Goal: Transaction & Acquisition: Purchase product/service

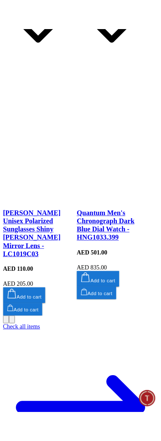
scroll to position [1669, 0]
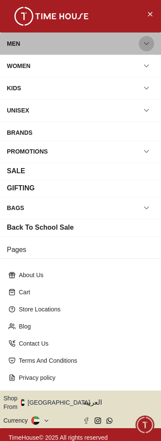
click at [150, 41] on icon "button" at bounding box center [146, 43] width 9 height 9
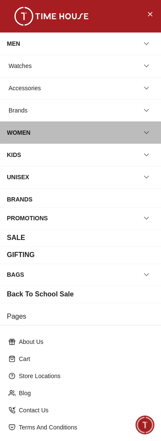
click at [136, 141] on div "WOMEN" at bounding box center [80, 133] width 161 height 22
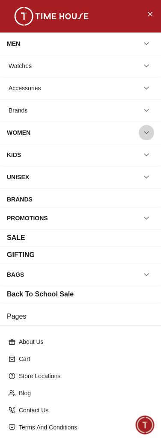
click at [142, 131] on icon "button" at bounding box center [146, 132] width 9 height 9
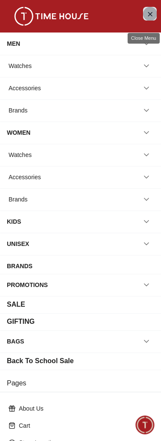
click at [146, 13] on icon "Close Menu" at bounding box center [149, 14] width 7 height 11
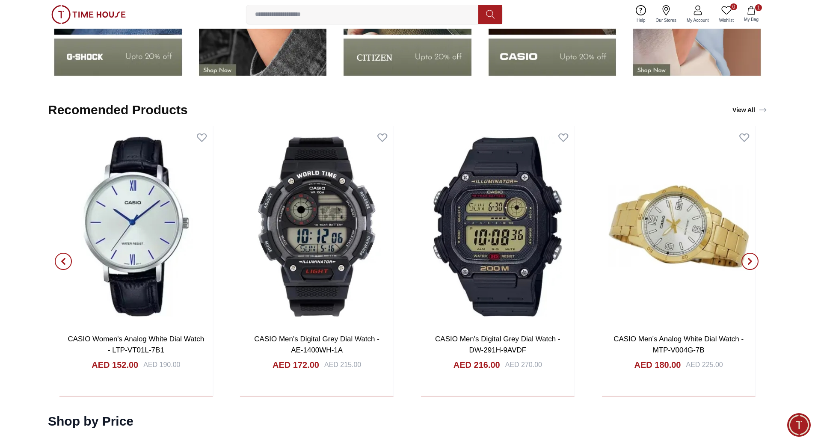
scroll to position [1522, 0]
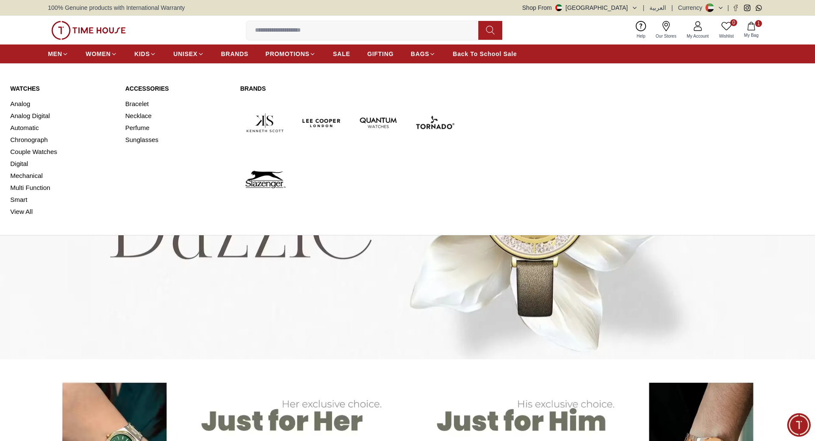
click at [27, 88] on link "Watches" at bounding box center [62, 88] width 105 height 9
